Goal: Task Accomplishment & Management: Complete application form

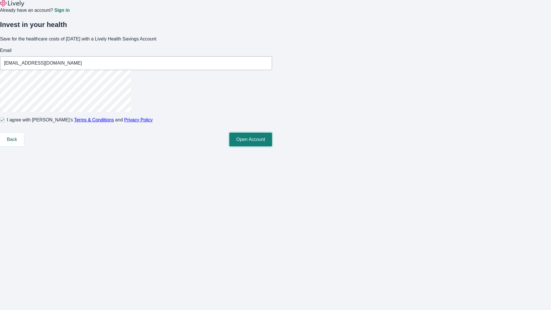
click at [272, 146] on button "Open Account" at bounding box center [250, 140] width 43 height 14
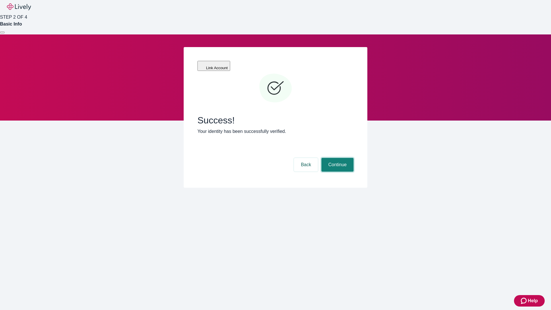
click at [337, 158] on button "Continue" at bounding box center [338, 165] width 32 height 14
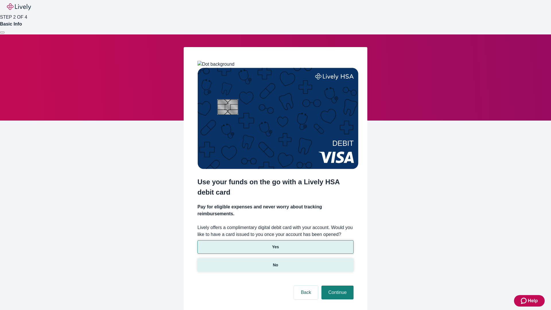
click at [275, 262] on p "No" at bounding box center [275, 265] width 5 height 6
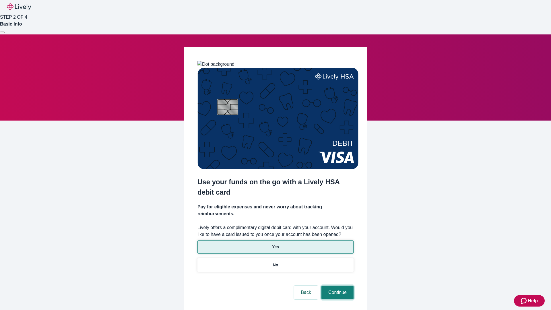
click at [337, 286] on button "Continue" at bounding box center [338, 293] width 32 height 14
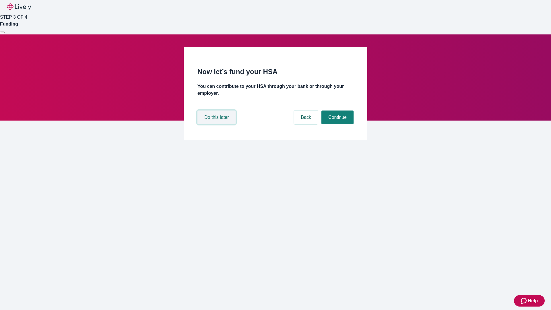
click at [217, 124] on button "Do this later" at bounding box center [217, 118] width 38 height 14
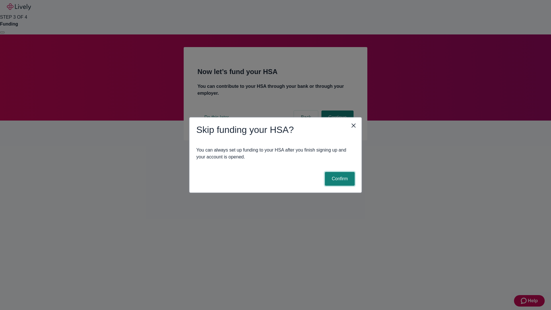
click at [339, 179] on button "Confirm" at bounding box center [340, 179] width 30 height 14
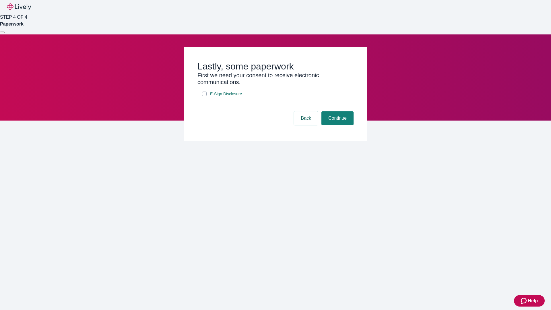
click at [204, 96] on input "E-Sign Disclosure" at bounding box center [204, 94] width 5 height 5
checkbox input "true"
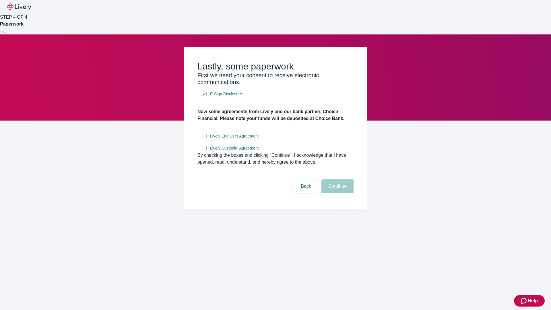
click at [204, 138] on input "Lively End User Agreement" at bounding box center [204, 136] width 5 height 5
checkbox input "true"
click at [204, 150] on input "Lively Custodial Agreement" at bounding box center [204, 148] width 5 height 5
checkbox input "true"
click at [337, 193] on button "Continue" at bounding box center [338, 186] width 32 height 14
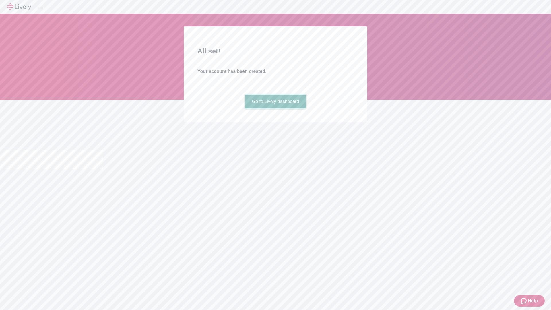
click at [275, 109] on link "Go to Lively dashboard" at bounding box center [275, 102] width 61 height 14
